Goal: Task Accomplishment & Management: Use online tool/utility

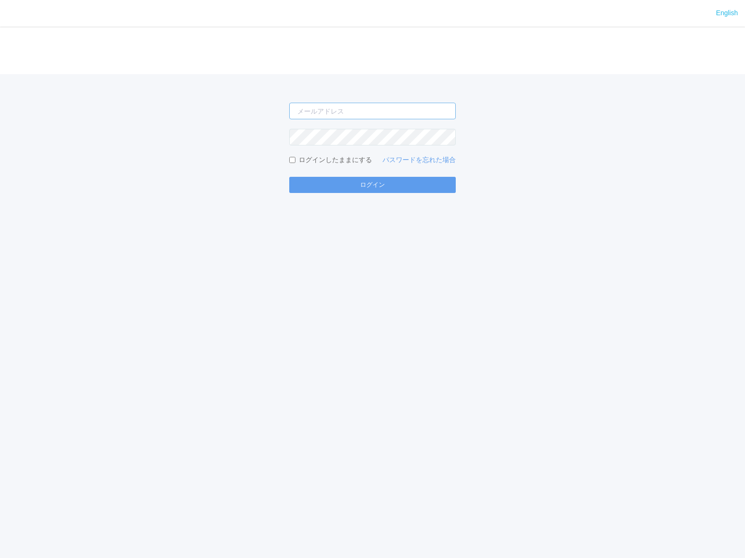
click at [316, 115] on input "email" at bounding box center [372, 111] width 166 height 17
type input "[PERSON_NAME][EMAIL_ADDRESS][DOMAIN_NAME]"
click at [289, 177] on button "ログイン" at bounding box center [372, 185] width 166 height 16
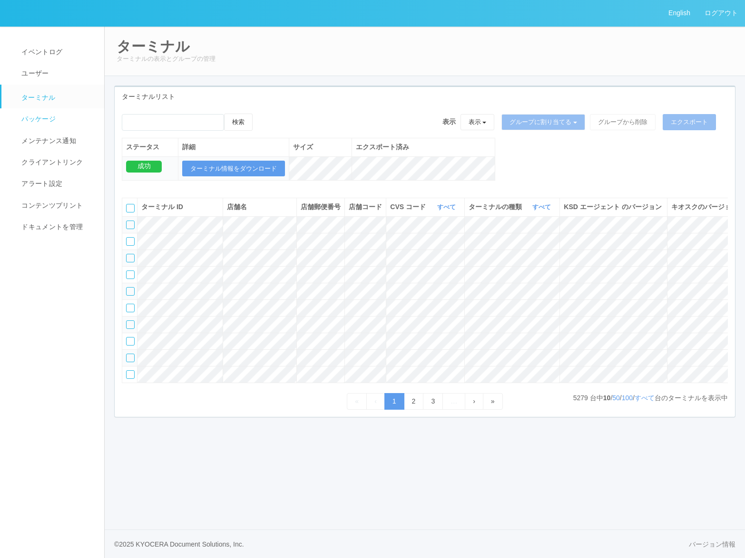
click at [53, 120] on span "パッケージ" at bounding box center [37, 119] width 37 height 8
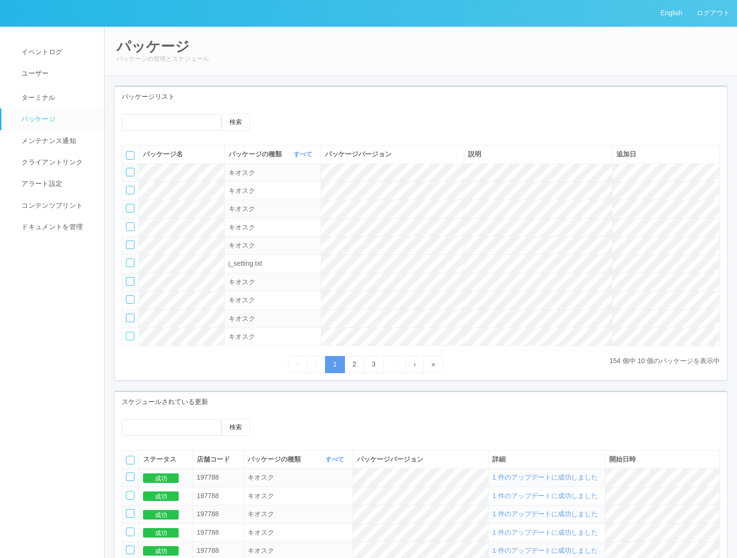
click at [132, 173] on div at bounding box center [130, 172] width 9 height 9
click at [286, 114] on icon at bounding box center [286, 114] width 0 height 0
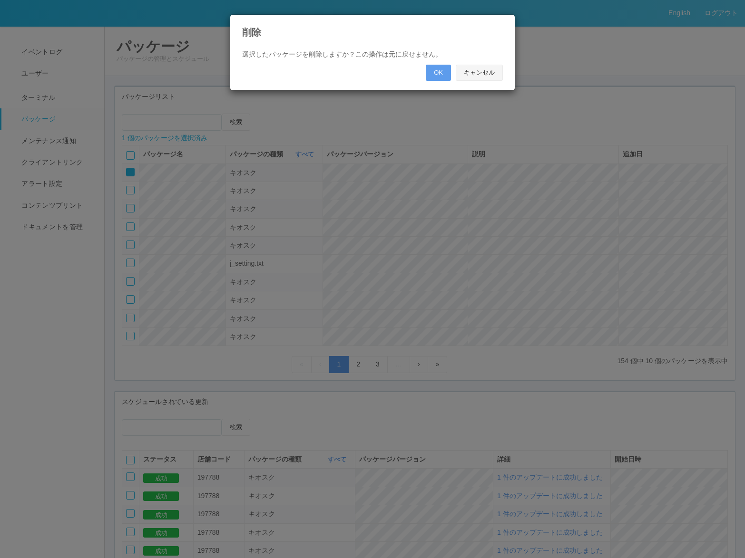
click at [489, 72] on button "キャンセル" at bounding box center [478, 73] width 47 height 16
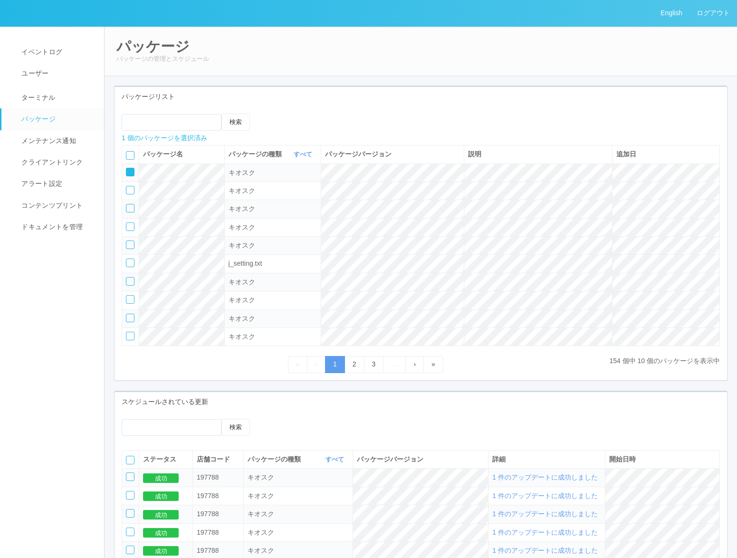
click at [271, 114] on icon at bounding box center [271, 114] width 0 height 0
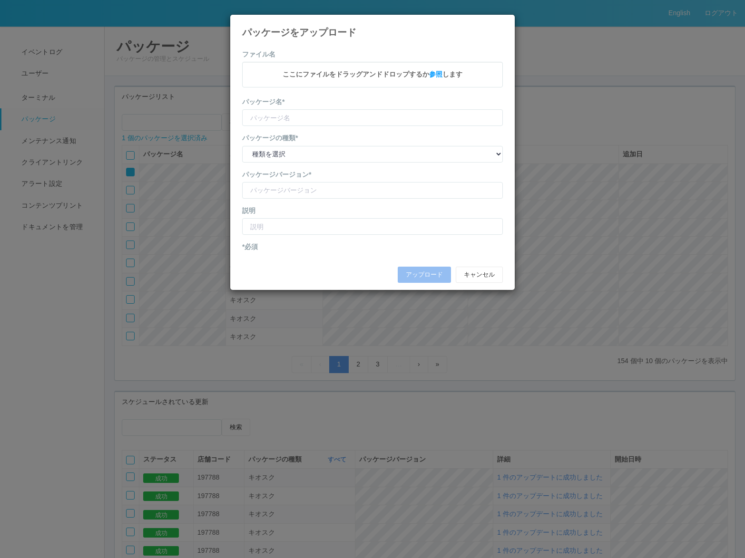
type input "CVSApp"
type input "2.1.5222"
click at [281, 222] on input "text" at bounding box center [372, 228] width 261 height 17
paste input "脆弱性対応動作検証"
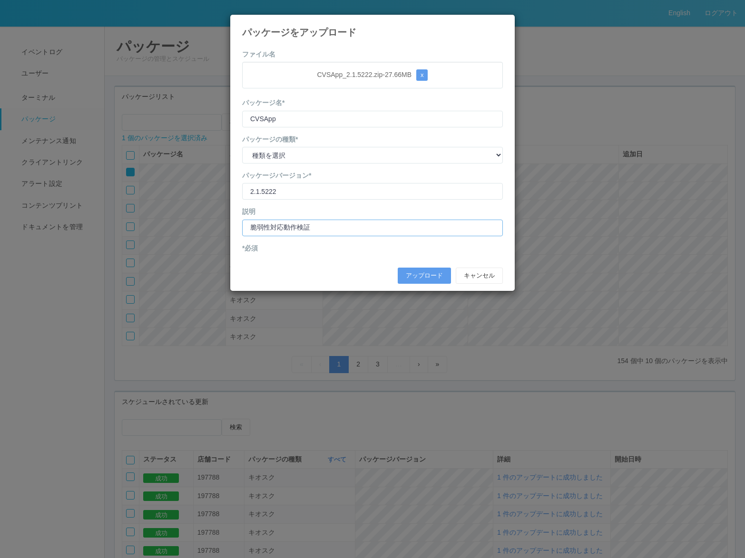
type input "脆弱性対応動作検証"
click at [305, 157] on select "種類を選択 キオスク KSD エージェント j_setting.txt" at bounding box center [372, 155] width 261 height 17
select select "Kiosk"
click at [242, 147] on select "種類を選択 キオスク KSD エージェント j_setting.txt" at bounding box center [372, 155] width 261 height 17
click at [403, 271] on button "アップロード" at bounding box center [423, 276] width 53 height 16
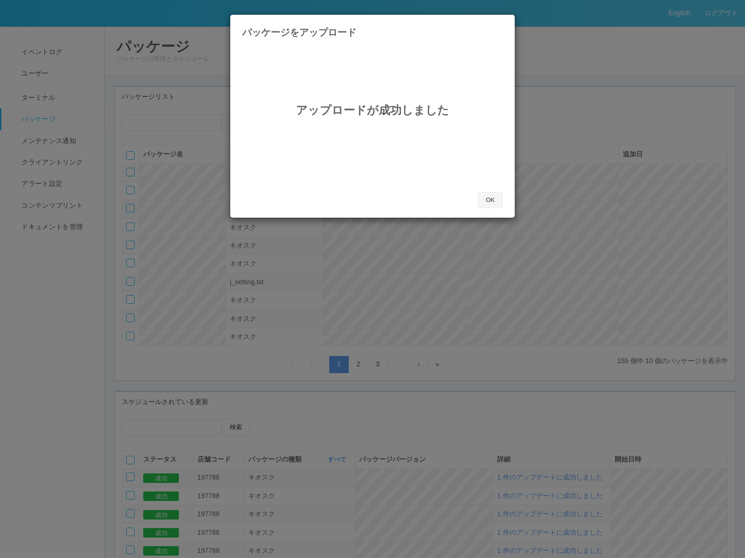
click at [484, 194] on button "OK" at bounding box center [489, 200] width 25 height 16
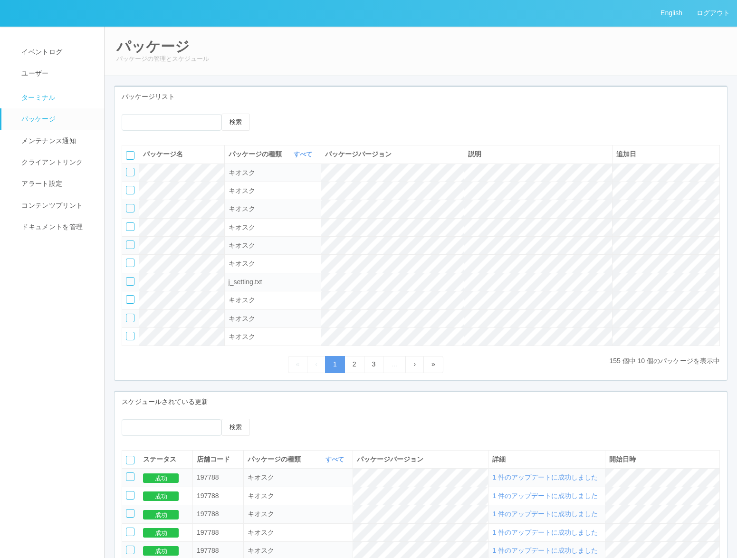
click at [56, 94] on link "ターミナル" at bounding box center [56, 97] width 111 height 24
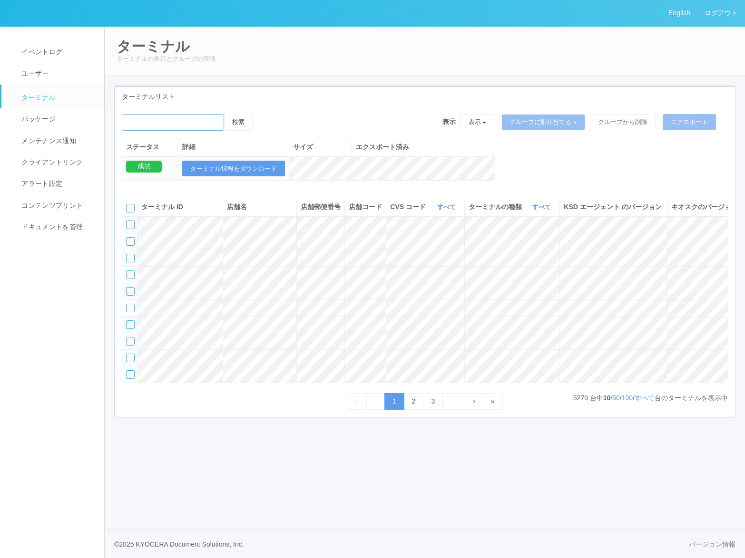
click at [192, 122] on input "emailSearch" at bounding box center [173, 122] width 102 height 17
type input "KDJ大阪1号店"
click at [251, 119] on button "検索" at bounding box center [238, 122] width 29 height 17
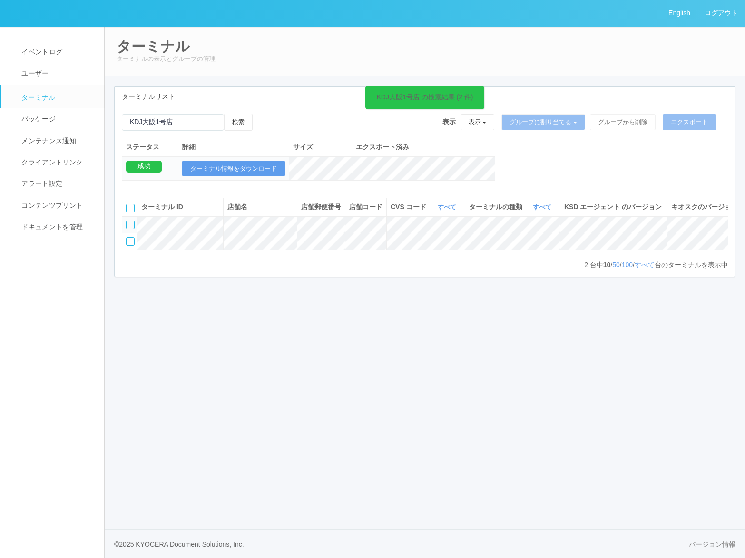
click at [133, 229] on div at bounding box center [130, 225] width 9 height 9
click at [262, 114] on icon at bounding box center [262, 114] width 0 height 0
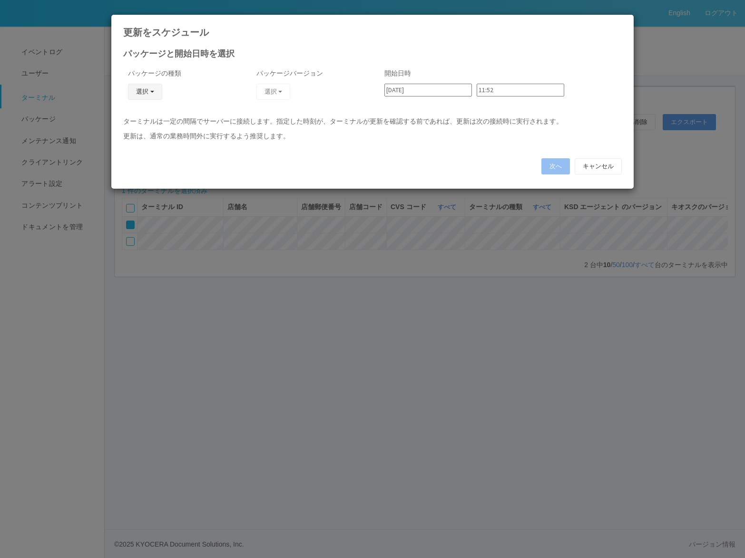
click at [148, 96] on button "選択" at bounding box center [145, 92] width 34 height 16
click at [140, 129] on link "キオスク" at bounding box center [131, 133] width 75 height 15
click at [286, 94] on button "選択" at bounding box center [273, 92] width 34 height 16
click at [239, 116] on link "2.1.5222" at bounding box center [250, 118] width 94 height 15
click at [504, 90] on input "11:52" at bounding box center [519, 90] width 87 height 13
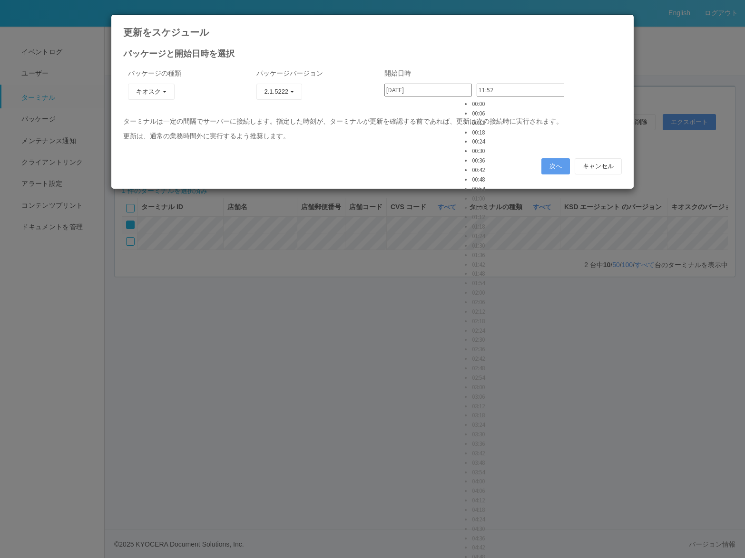
scroll to position [1569, 0]
type input "11:55"
click at [579, 124] on p "ターミナルは一定の間隔でサーバーに接続します。指定した時刻が、ターミナルが更新を確認する前であれば、更新は次の接続時に実行されます。" at bounding box center [372, 121] width 498 height 10
click at [553, 163] on button "次へ" at bounding box center [555, 166] width 29 height 16
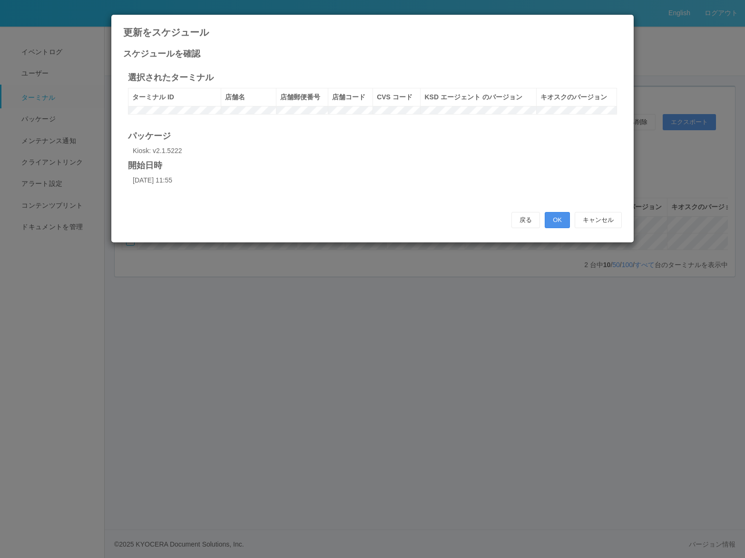
click at [561, 223] on button "OK" at bounding box center [556, 220] width 25 height 16
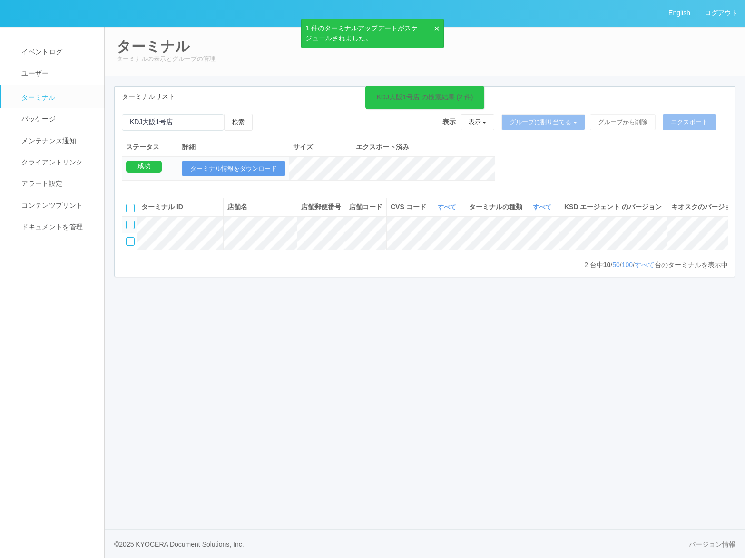
click at [519, 358] on div "× 1 件のターミナルアップデートがスケジュールされました。 English ログアウト イベントログ ユーザー ターミナル パッケージ メンテナンス通知 ク…" at bounding box center [372, 279] width 745 height 558
click at [552, 422] on div "English ログアウト イベントログ ユーザー ターミナル パッケージ メンテナンス通知 クライアントリンク アラート設定 コンテンツプリント ドキュメン…" at bounding box center [372, 279] width 745 height 558
click at [234, 337] on div "English ログアウト イベントログ ユーザー ターミナル パッケージ メンテナンス通知 クライアントリンク アラート設定 コンテンツプリント ドキュメン…" at bounding box center [372, 279] width 745 height 558
click at [164, 401] on div "English ログアウト イベントログ ユーザー ターミナル パッケージ メンテナンス通知 クライアントリンク アラート設定 コンテンツプリント ドキュメン…" at bounding box center [372, 279] width 745 height 558
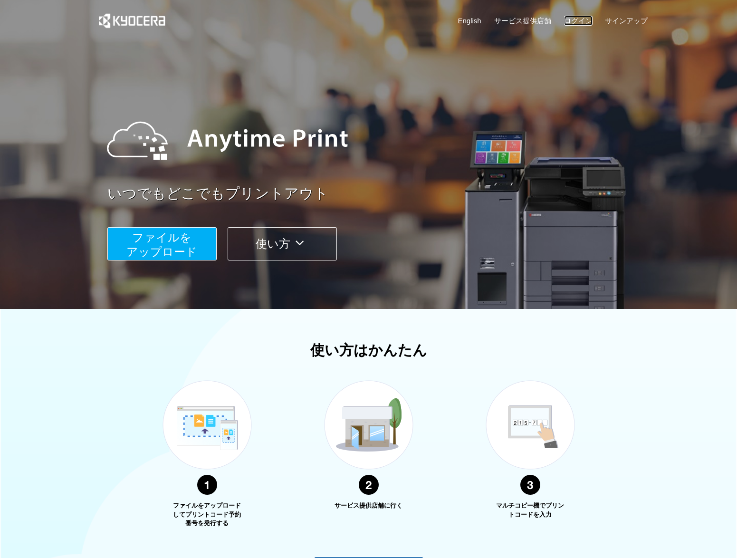
click at [582, 19] on link "ログイン" at bounding box center [578, 21] width 29 height 10
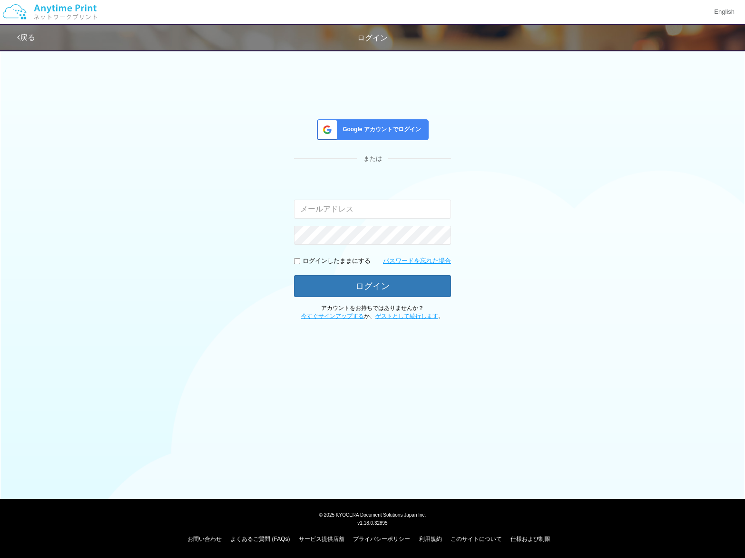
click at [354, 206] on input "email" at bounding box center [372, 209] width 157 height 19
type input "[PERSON_NAME][EMAIL_ADDRESS][DOMAIN_NAME]"
click at [294, 275] on button "ログイン" at bounding box center [372, 286] width 157 height 22
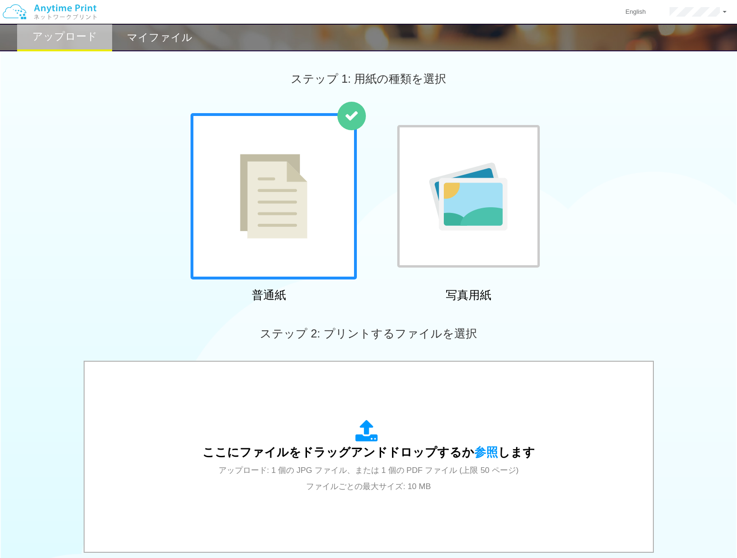
click at [293, 236] on img at bounding box center [274, 196] width 68 height 85
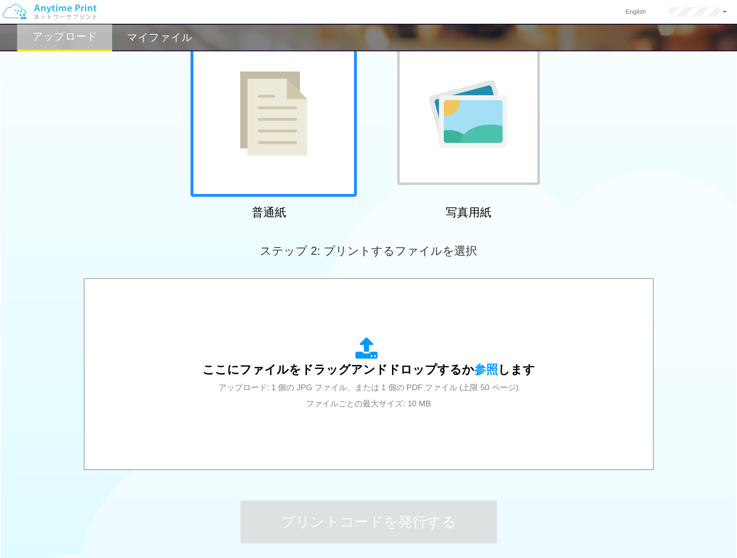
scroll to position [95, 0]
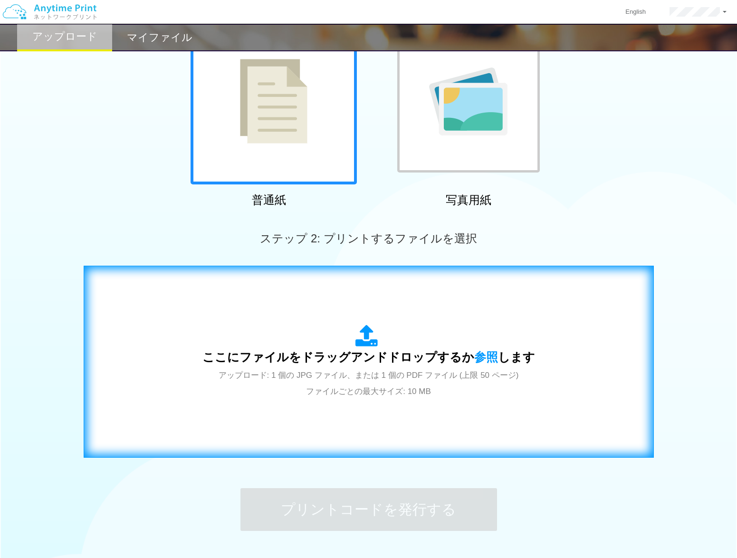
click at [368, 321] on div "ここにファイルをドラッグアンドドロップするか 参照 します アップロード: 1 個の JPG ファイル、または 1 個の PDF ファイル (上限 50 ペー…" at bounding box center [369, 362] width 551 height 172
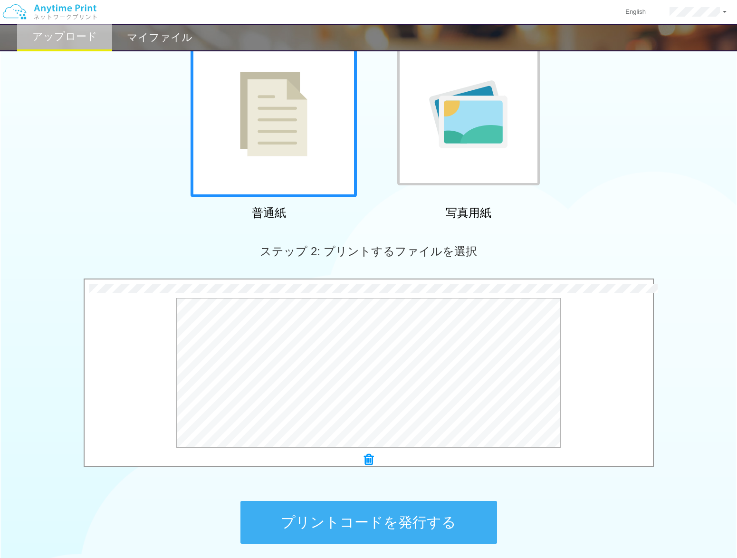
scroll to position [165, 0]
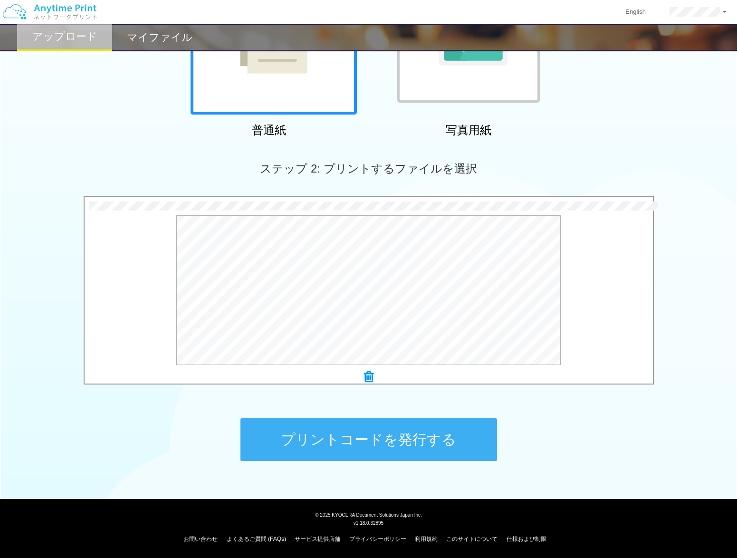
click at [350, 451] on button "プリントコードを発行する" at bounding box center [369, 439] width 257 height 43
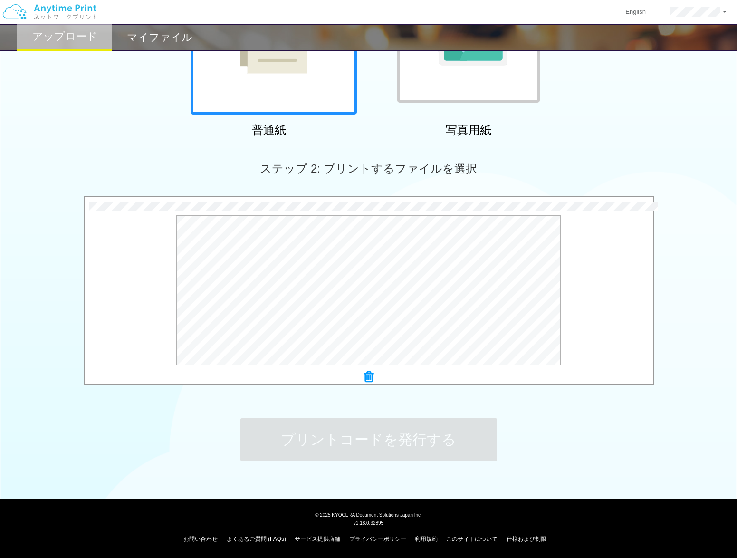
scroll to position [0, 0]
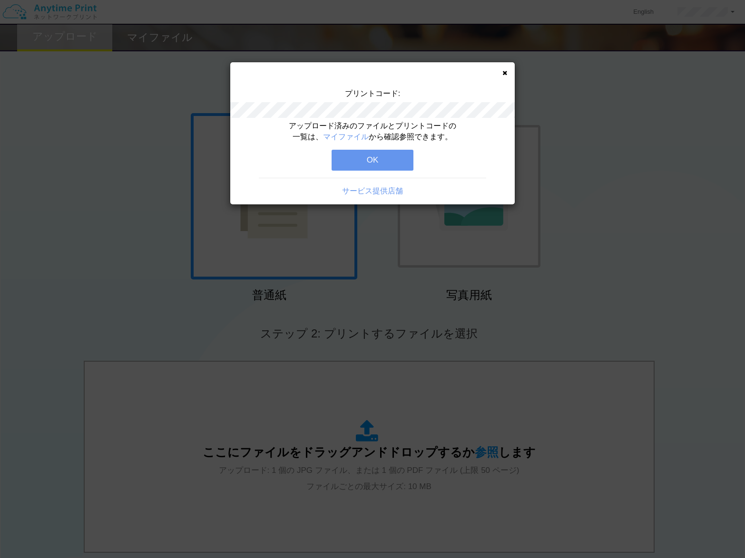
click at [368, 152] on button "OK" at bounding box center [372, 160] width 82 height 21
